Goal: Manage account settings

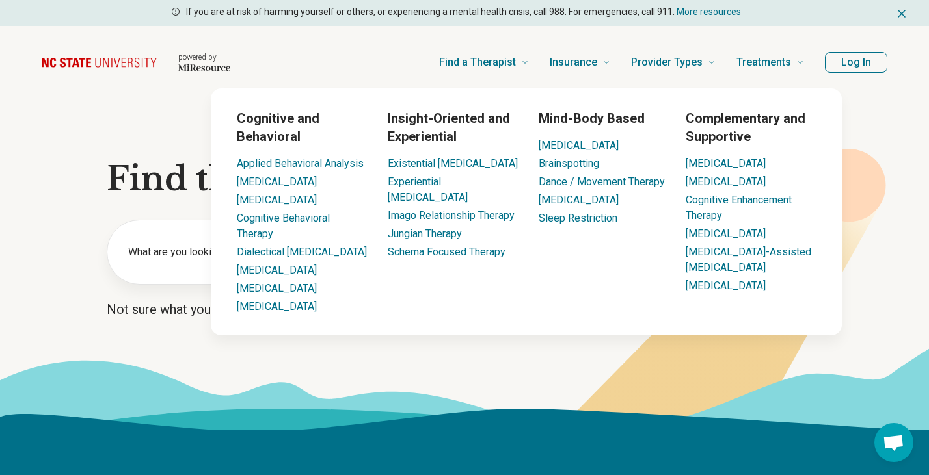
click at [823, 55] on header "powered by Find a Therapist Mental Health Conditions [MEDICAL_DATA] Anxiety [ME…" at bounding box center [464, 62] width 887 height 52
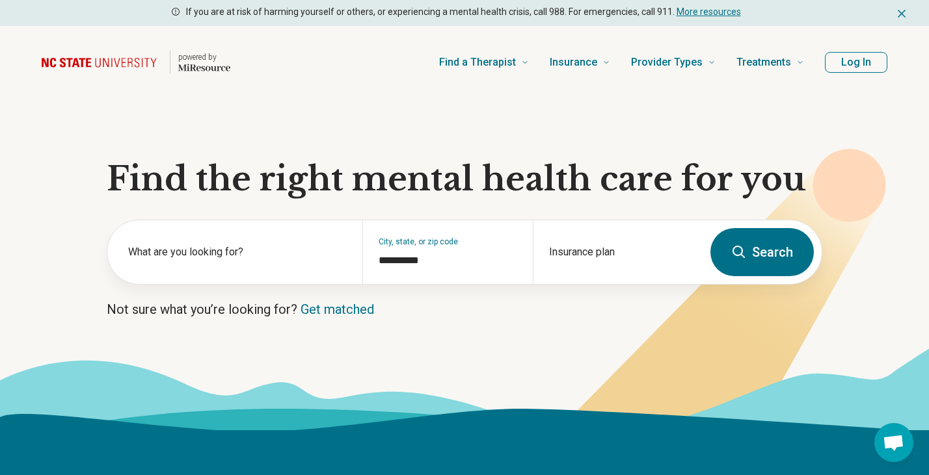
click at [843, 60] on button "Log In" at bounding box center [856, 62] width 62 height 21
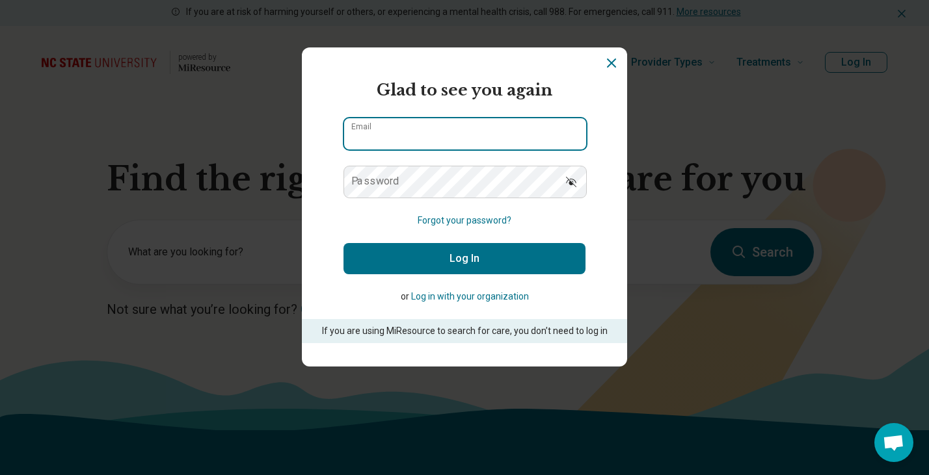
click at [555, 148] on input "Email" at bounding box center [465, 133] width 242 height 31
type input "**********"
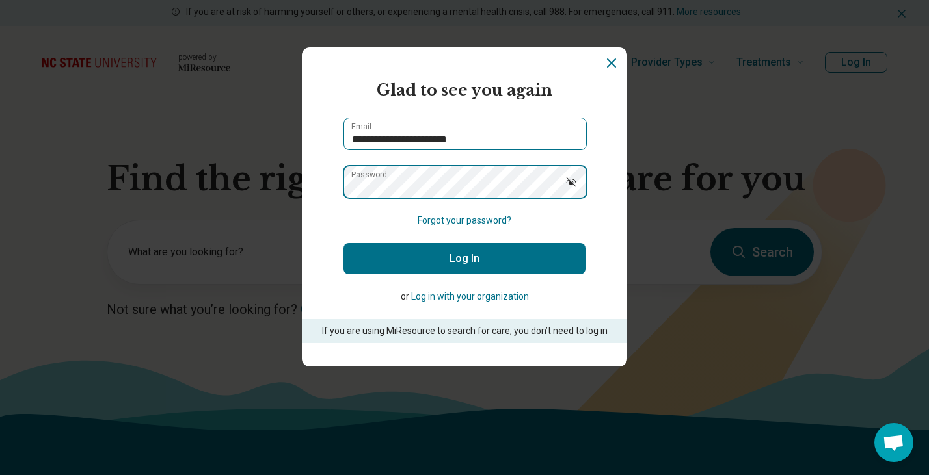
click at [343, 243] on button "Log In" at bounding box center [464, 258] width 242 height 31
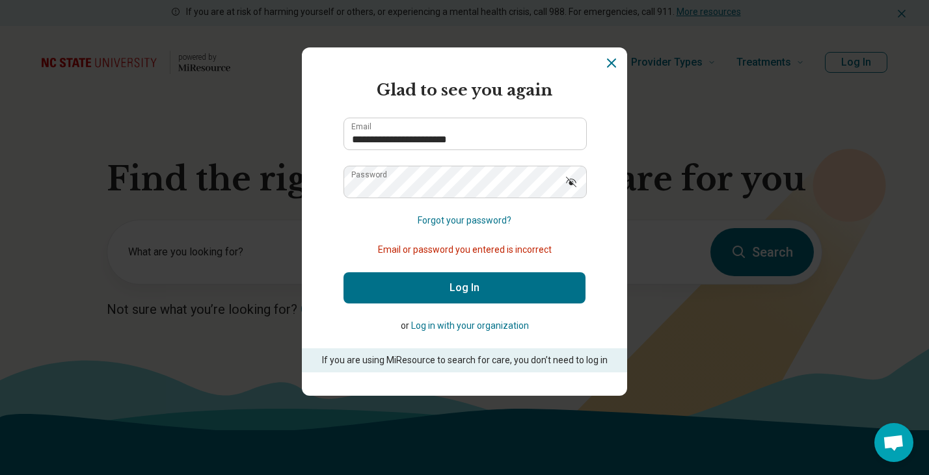
click at [570, 181] on icon "Show password" at bounding box center [571, 182] width 10 height 10
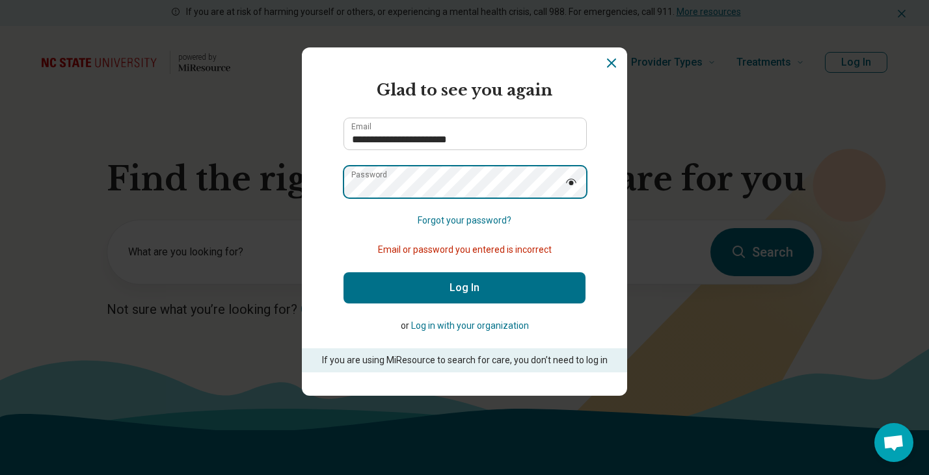
click at [343, 272] on button "Log In" at bounding box center [464, 287] width 242 height 31
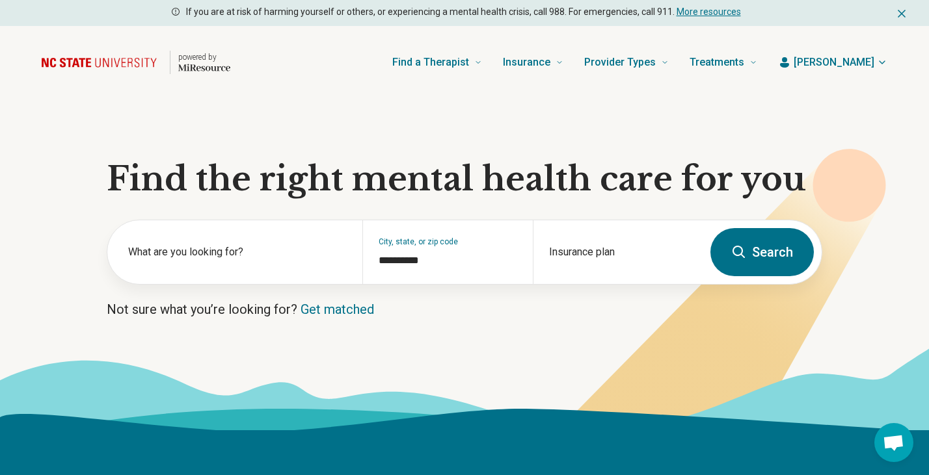
click at [851, 59] on span "[PERSON_NAME]" at bounding box center [833, 63] width 81 height 16
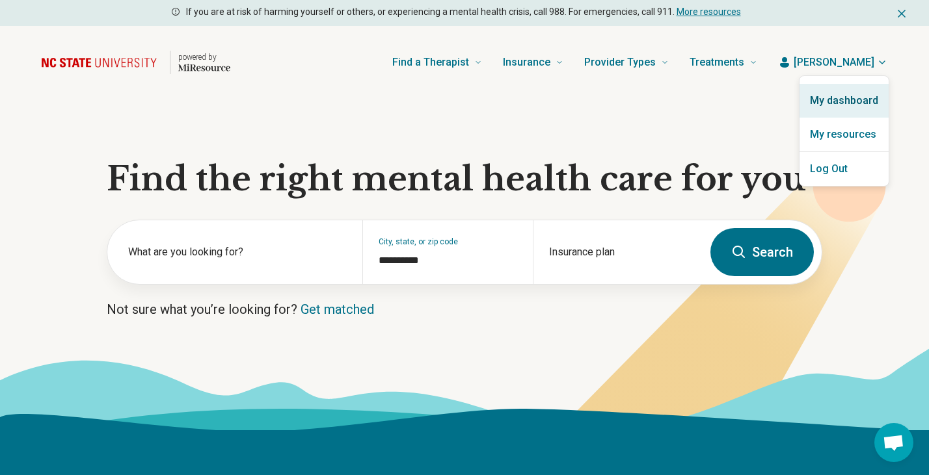
click at [854, 96] on link "My dashboard" at bounding box center [843, 101] width 89 height 34
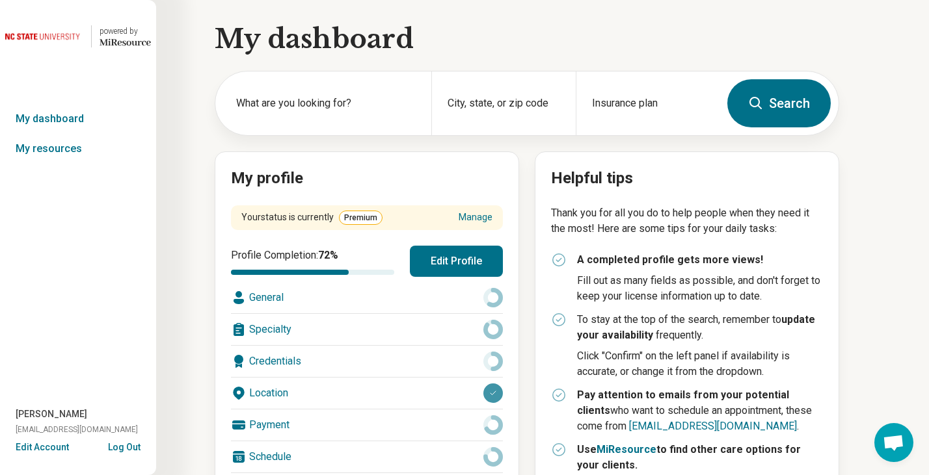
scroll to position [178, 0]
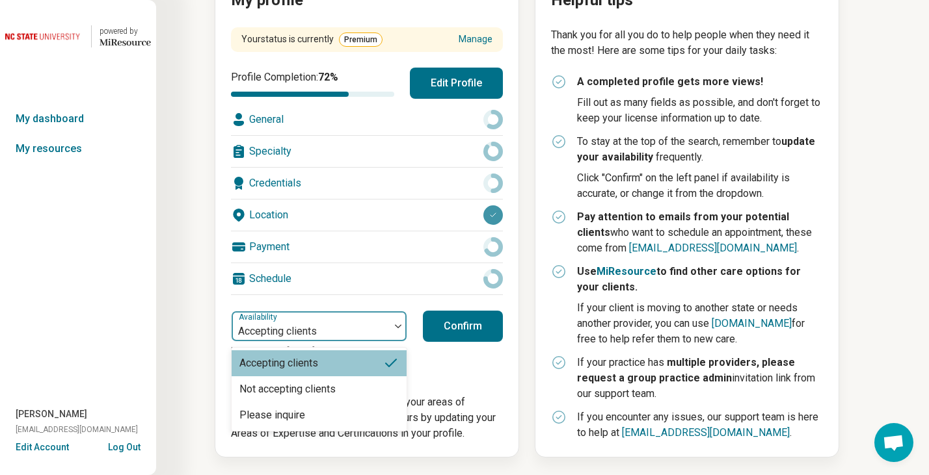
click at [393, 324] on div at bounding box center [397, 326] width 17 height 4
click at [400, 306] on div "Your status is currently Premium Manage Profile Completion: 72 % Edit Profile G…" at bounding box center [367, 234] width 272 height 414
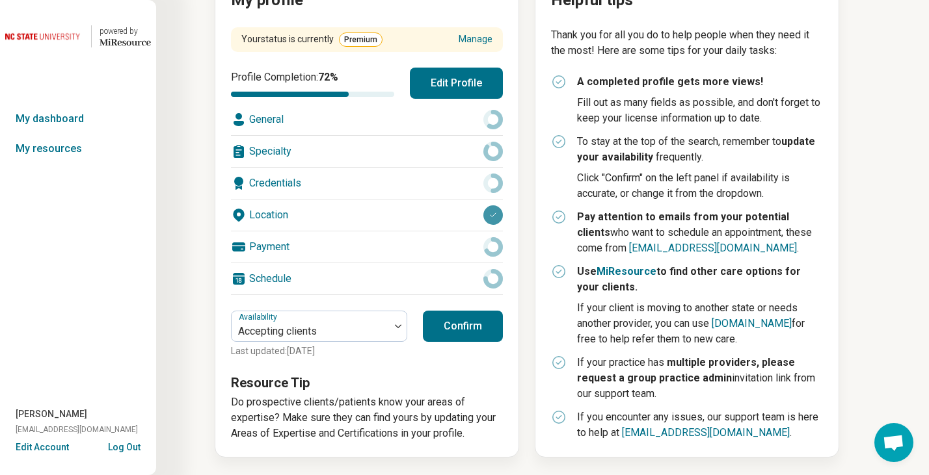
click at [302, 252] on div "Payment" at bounding box center [367, 246] width 272 height 31
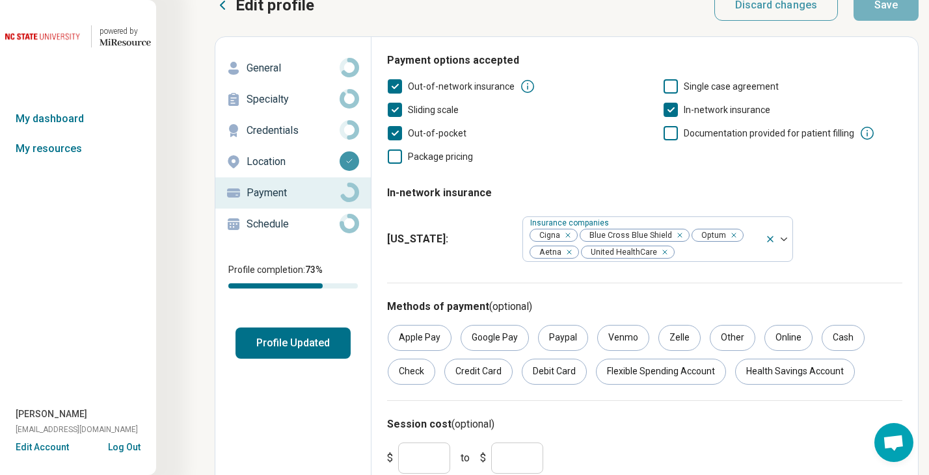
scroll to position [73, 0]
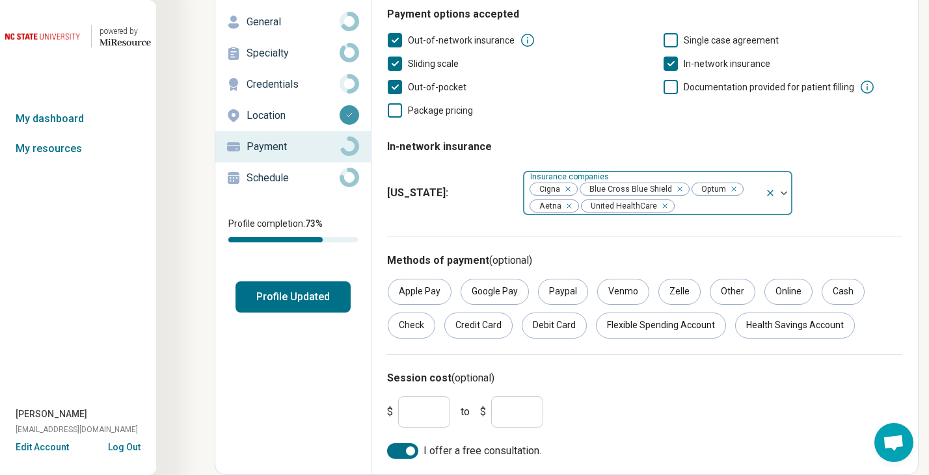
click at [661, 207] on icon "Remove [object Object]" at bounding box center [661, 206] width 9 height 9
click at [706, 201] on div at bounding box center [669, 206] width 180 height 18
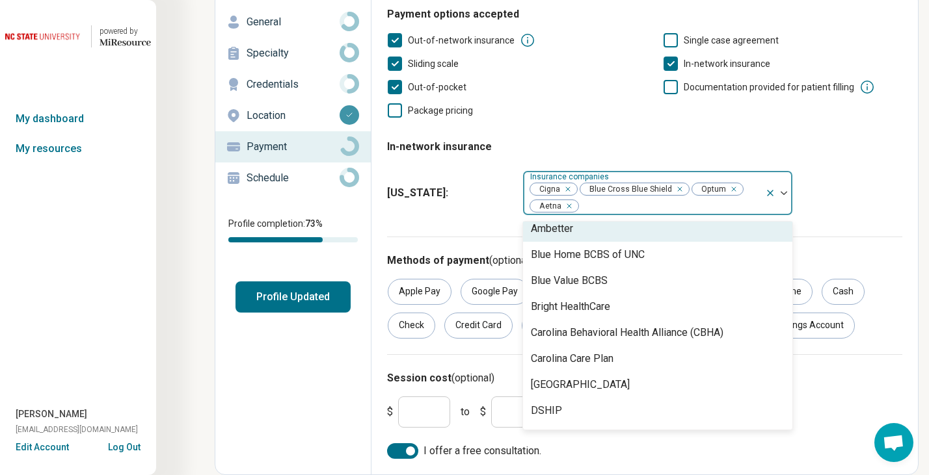
scroll to position [0, 0]
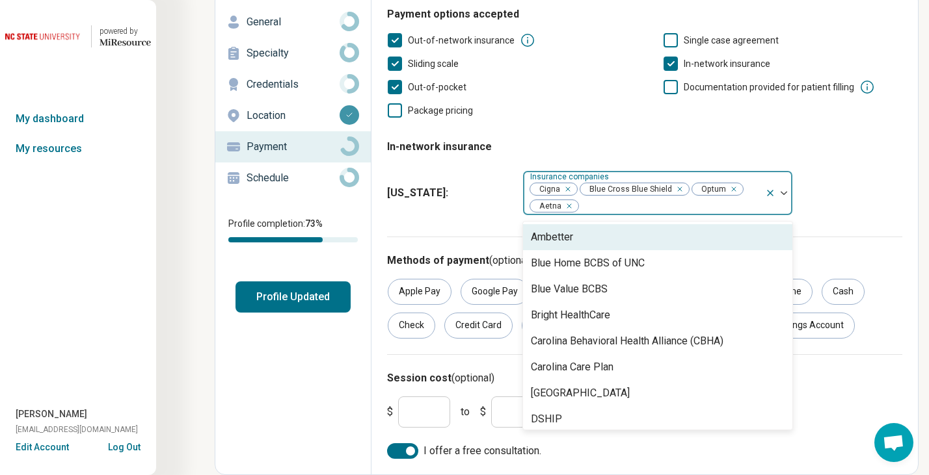
click at [678, 189] on icon "Remove [object Object]" at bounding box center [676, 189] width 9 height 9
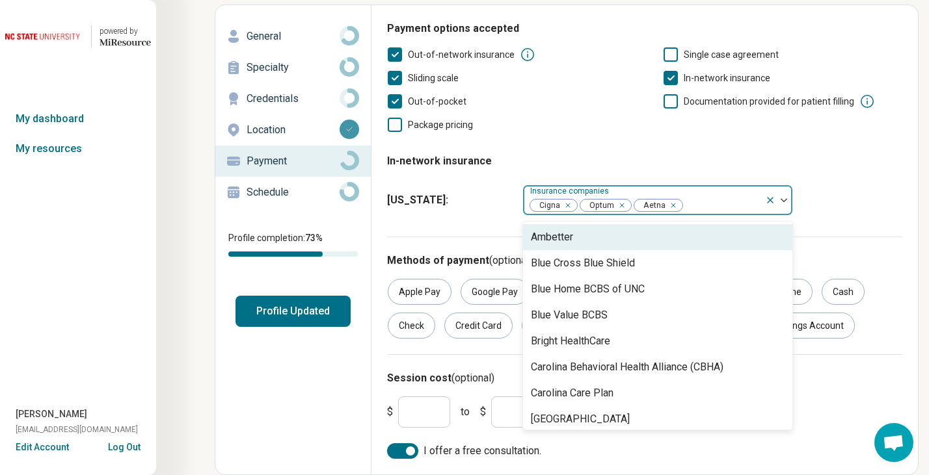
click at [851, 213] on div "[US_STATE] : option Blue Cross Blue Shield, deselected. Ambetter, 1 of 41. 41 r…" at bounding box center [644, 200] width 515 height 42
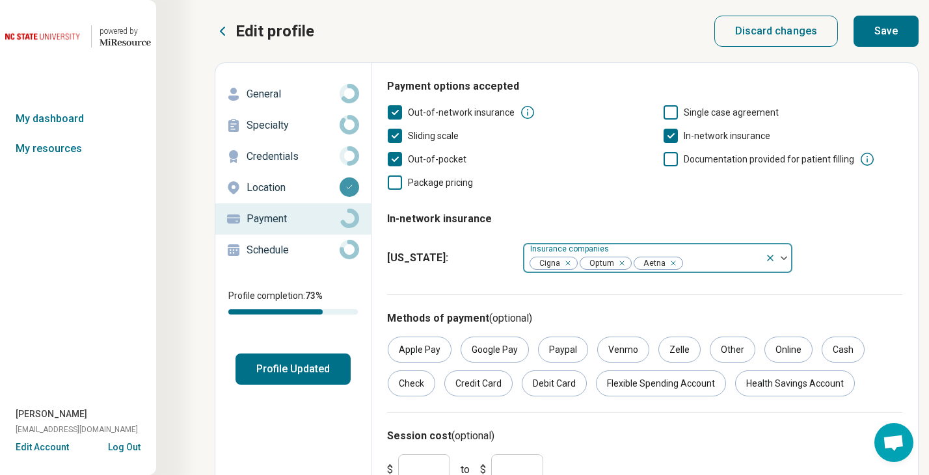
scroll to position [0, 0]
click at [873, 24] on button "Save" at bounding box center [885, 31] width 65 height 31
